Goal: Entertainment & Leisure: Consume media (video, audio)

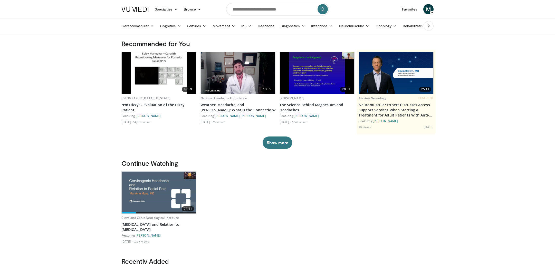
click at [179, 176] on img at bounding box center [159, 193] width 74 height 42
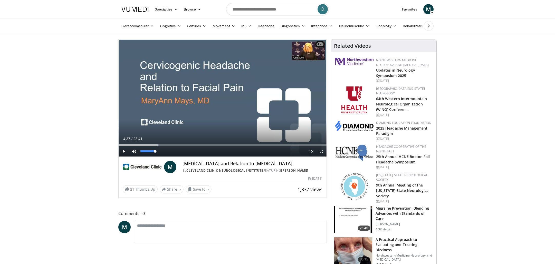
click at [129, 151] on span "Video Player" at bounding box center [134, 151] width 10 height 10
click at [125, 151] on span "Video Player" at bounding box center [124, 151] width 10 height 10
click at [140, 151] on div "Volume Level" at bounding box center [140, 152] width 0 height 2
click at [145, 151] on div "32%" at bounding box center [147, 152] width 15 height 2
click at [145, 151] on div "Volume Level" at bounding box center [142, 152] width 5 height 2
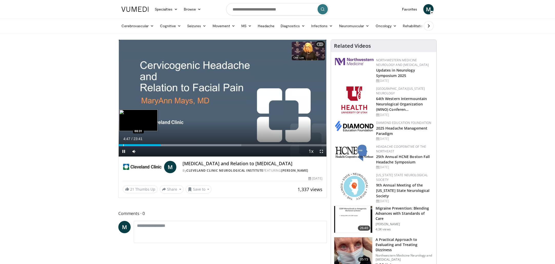
click at [123, 145] on div "Progress Bar" at bounding box center [123, 145] width 1 height 2
click at [137, 144] on div "Progress Bar" at bounding box center [137, 145] width 1 height 2
click at [141, 144] on div "Progress Bar" at bounding box center [141, 145] width 1 height 2
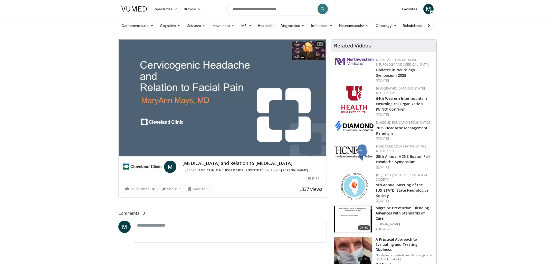
click at [147, 144] on div "10 seconds Tap to unmute" at bounding box center [223, 98] width 208 height 117
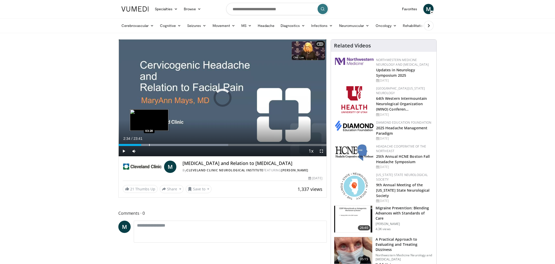
click at [149, 144] on div "Progress Bar" at bounding box center [149, 145] width 1 height 2
click at [125, 150] on span "Video Player" at bounding box center [124, 151] width 10 height 10
click at [155, 146] on div "Progress Bar" at bounding box center [155, 145] width 1 height 2
click at [157, 145] on div "Progress Bar" at bounding box center [157, 145] width 1 height 2
click at [160, 146] on div "Progress Bar" at bounding box center [160, 145] width 1 height 2
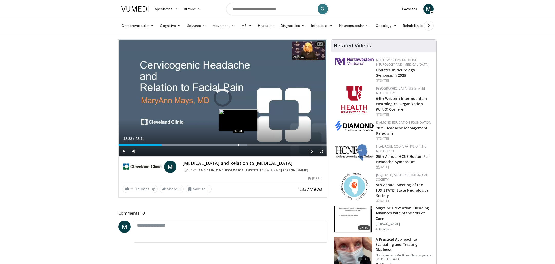
click at [238, 145] on div "Progress Bar" at bounding box center [238, 145] width 1 height 2
click at [235, 145] on div "Progress Bar" at bounding box center [235, 145] width 1 height 2
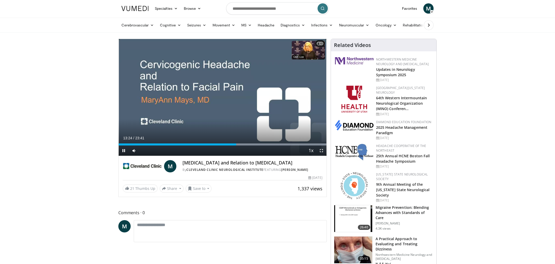
click at [126, 150] on span "Video Player" at bounding box center [124, 151] width 10 height 10
